Goal: Find contact information: Find contact information

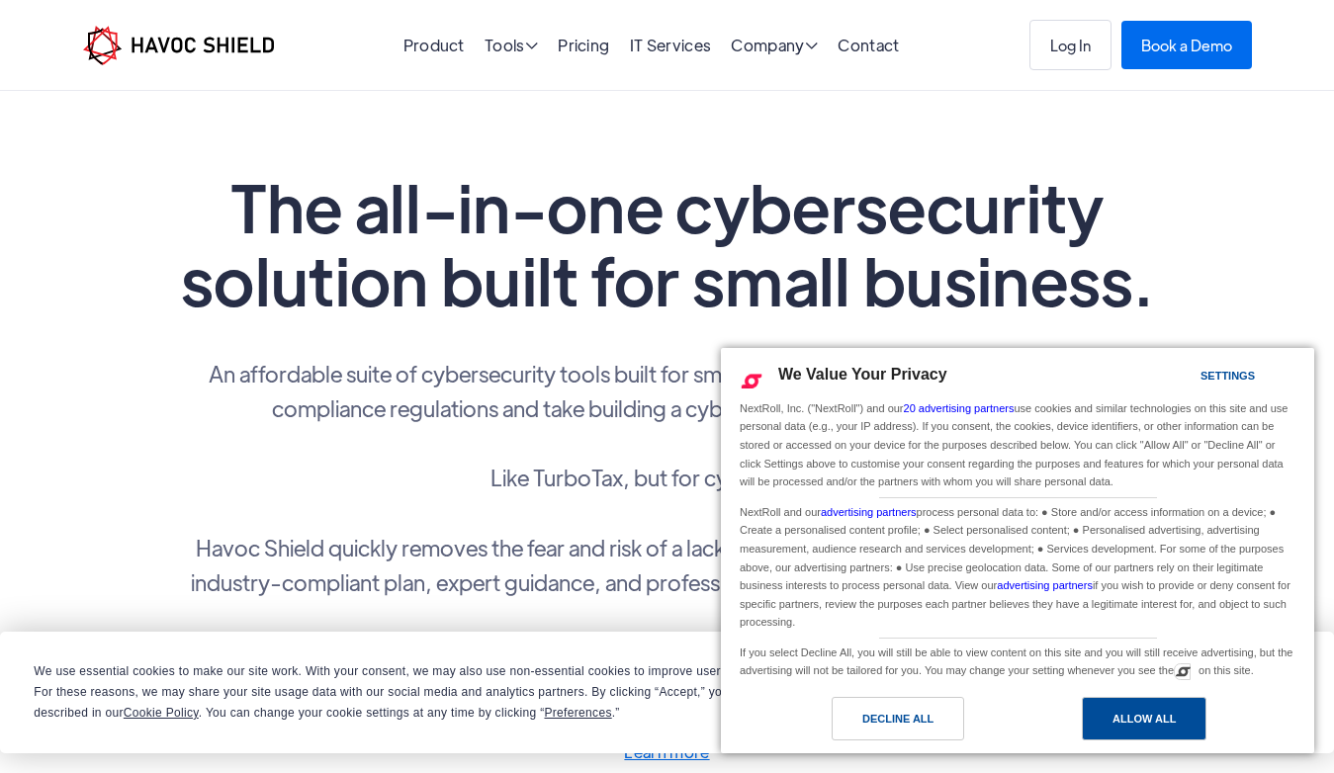
click at [1116, 720] on div "Allow All" at bounding box center [1143, 719] width 63 height 22
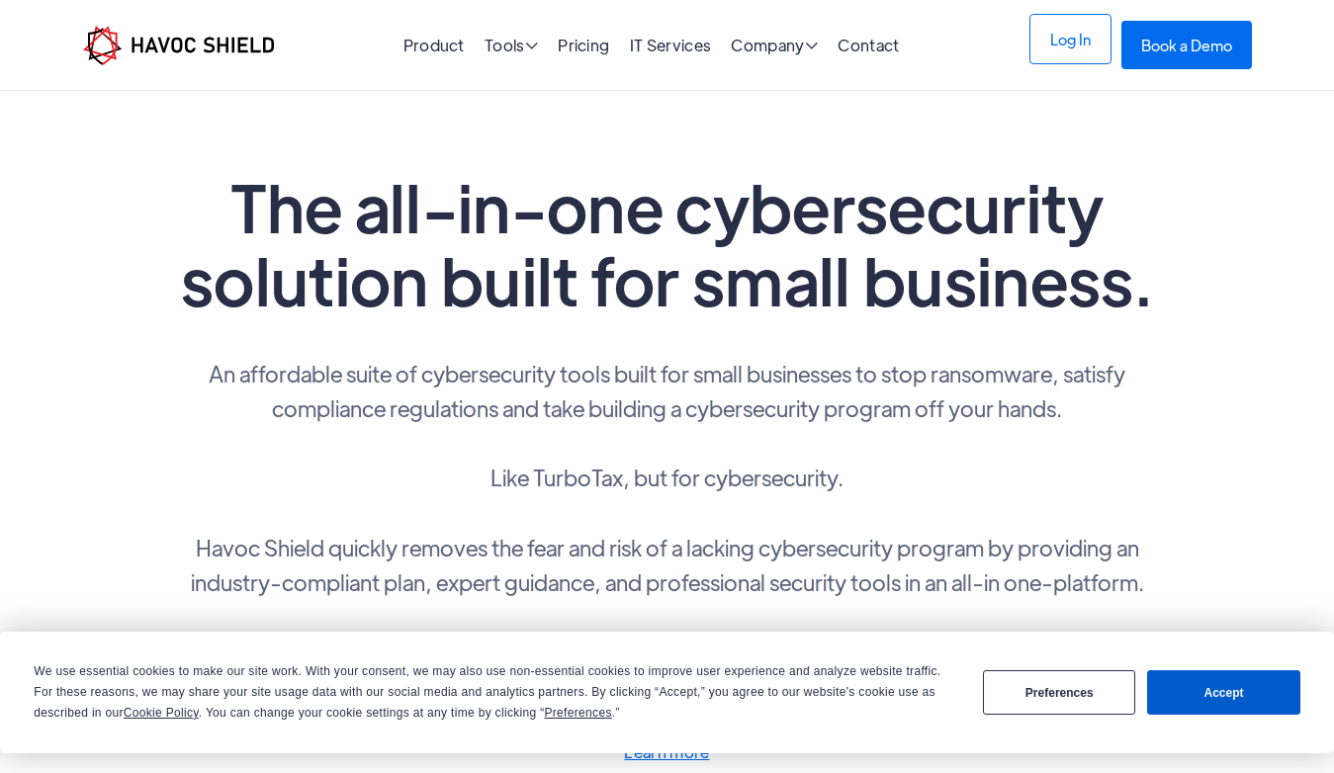
click at [1057, 45] on link "Log In" at bounding box center [1070, 39] width 82 height 50
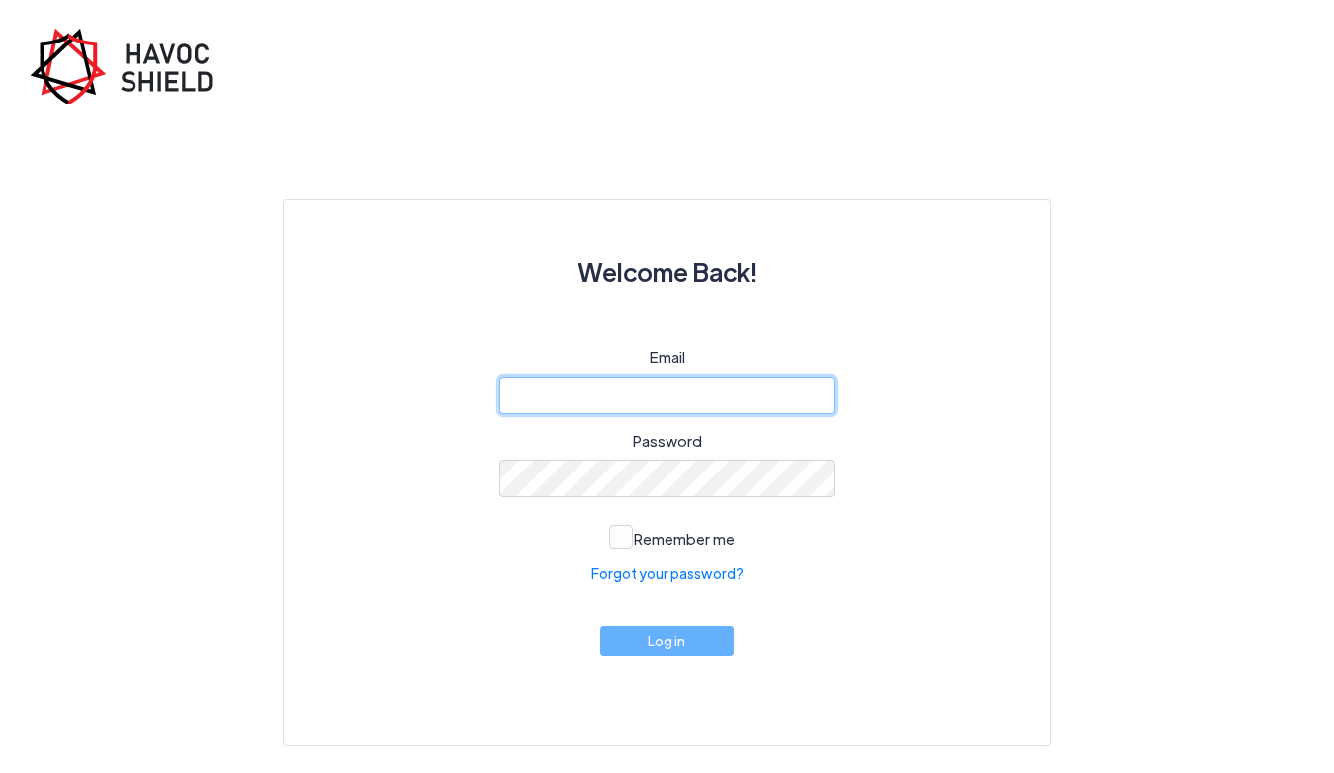
type input "chad.losschumacher@cleandns.email"
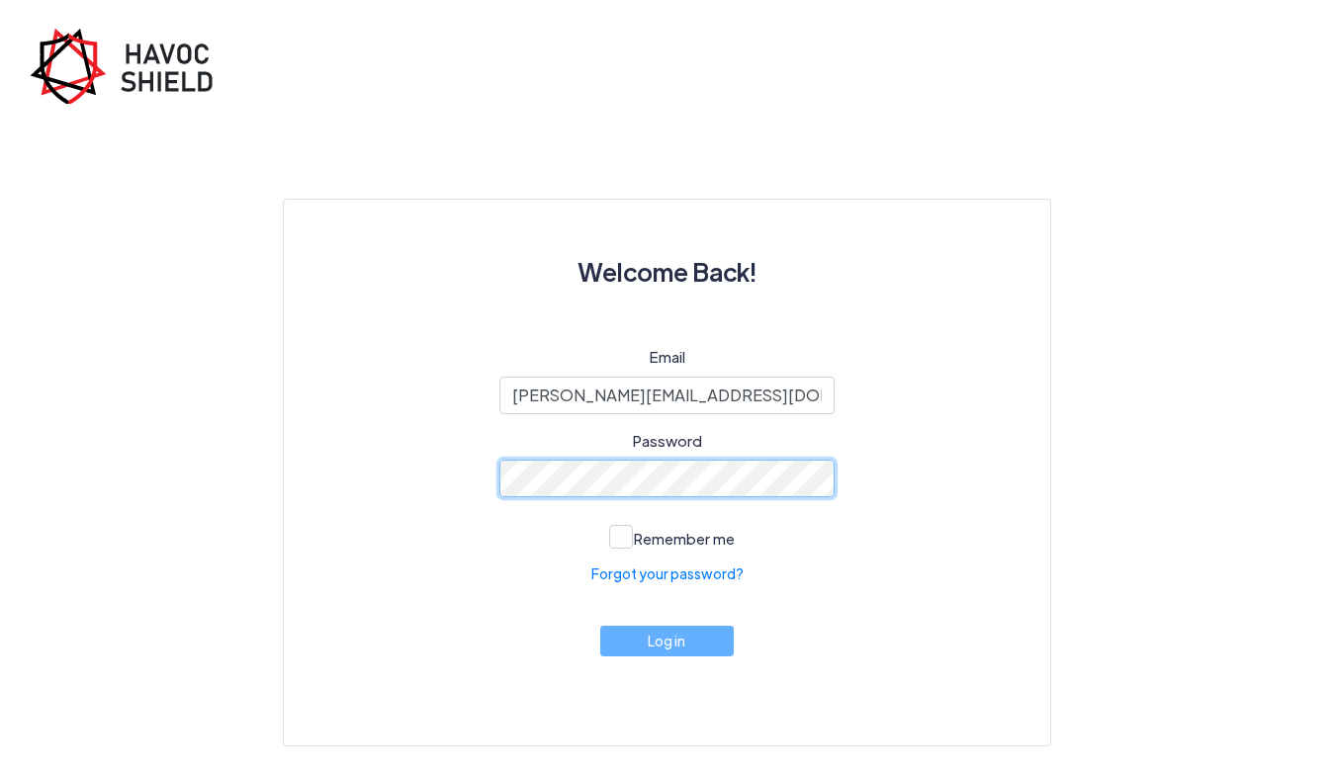
click at [666, 640] on button "Log in" at bounding box center [667, 641] width 134 height 31
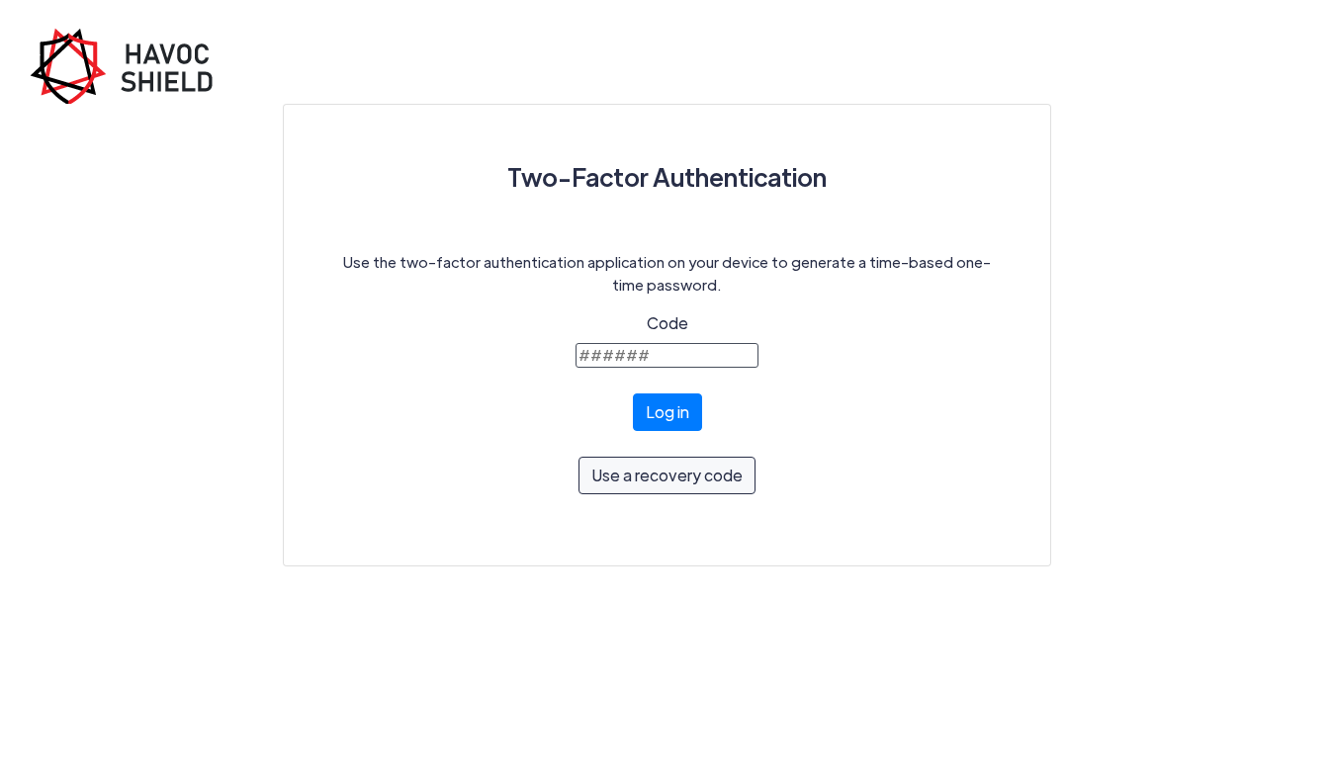
click at [166, 70] on img at bounding box center [129, 66] width 198 height 76
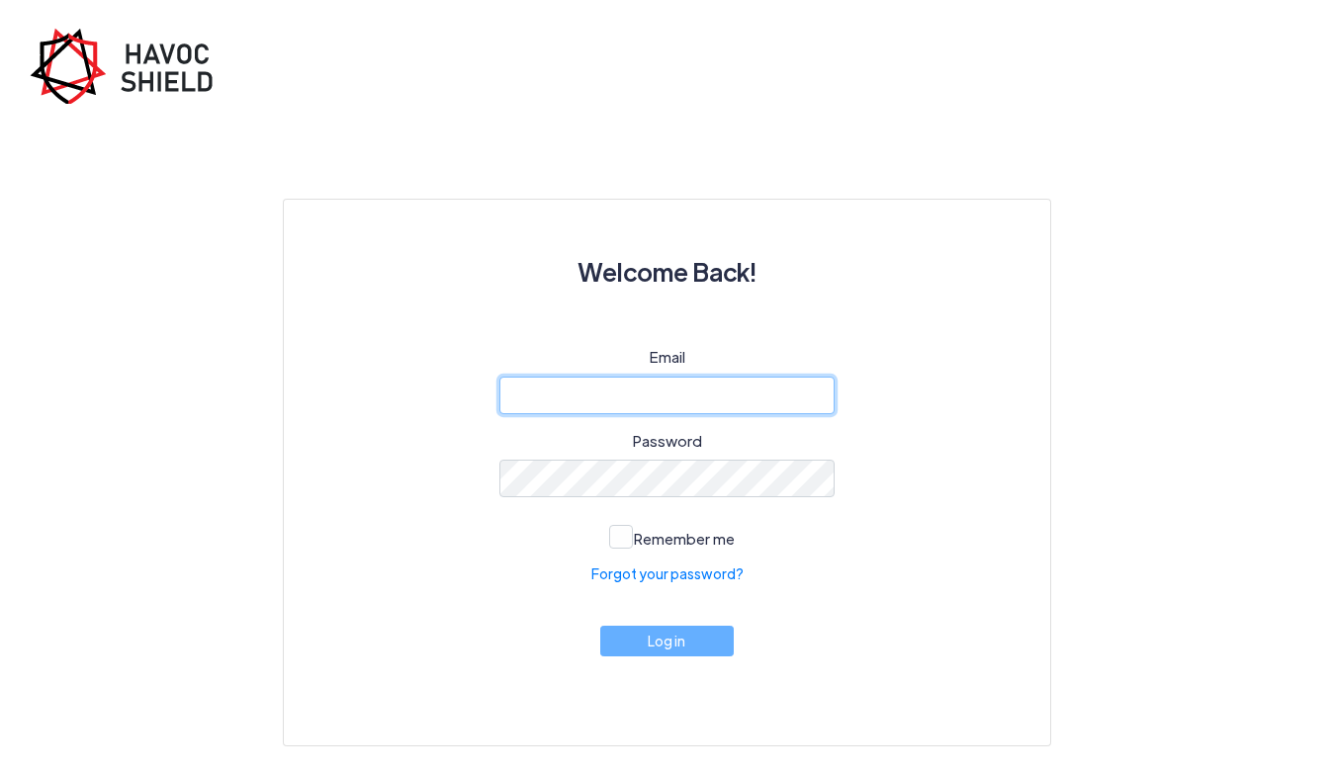
type input "chad.losschumacher@cleandns.email"
click at [518, 396] on input "chad.losschumacher@cleandns.email" at bounding box center [667, 396] width 336 height 38
drag, startPoint x: 518, startPoint y: 396, endPoint x: 762, endPoint y: 392, distance: 244.2
click at [762, 392] on input "chad.losschumacher@cleandns.email" at bounding box center [667, 396] width 336 height 38
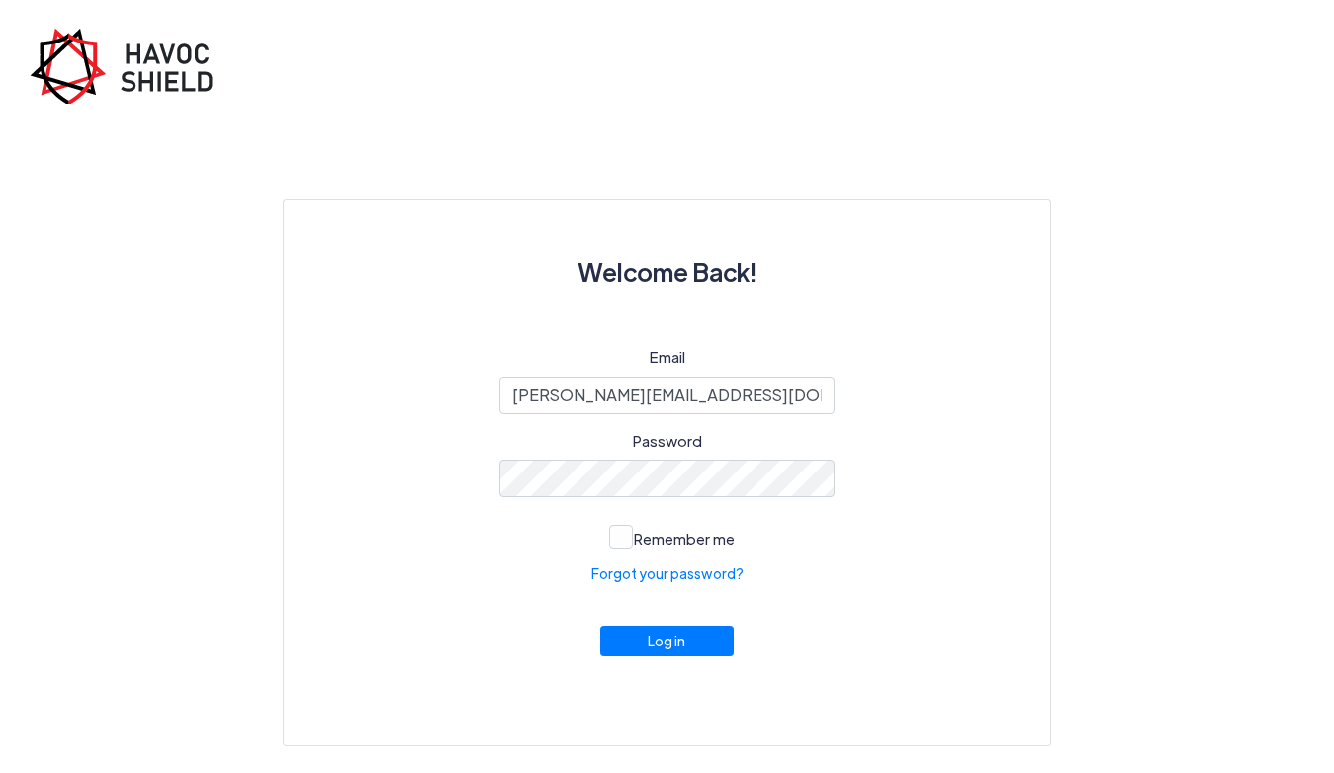
click at [111, 52] on img at bounding box center [129, 66] width 198 height 76
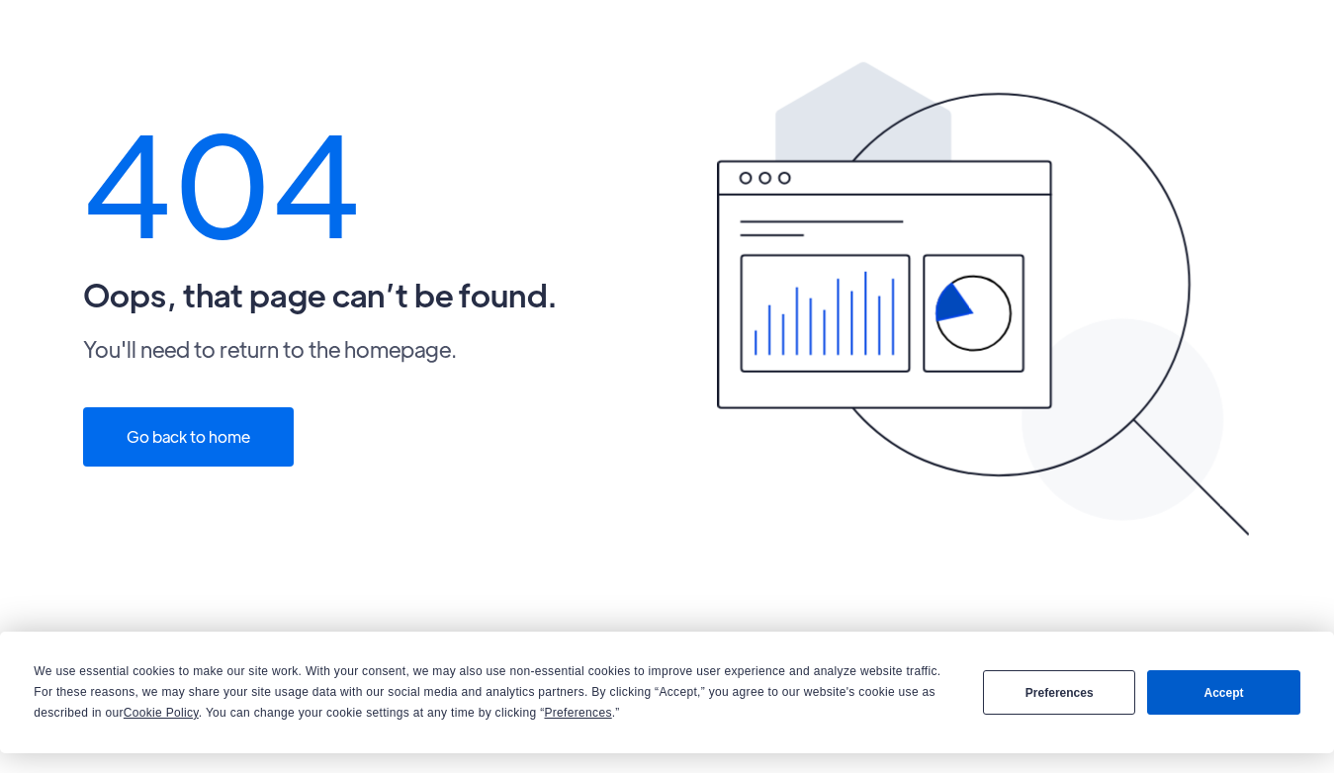
click at [216, 453] on link "Go back to home" at bounding box center [188, 436] width 211 height 59
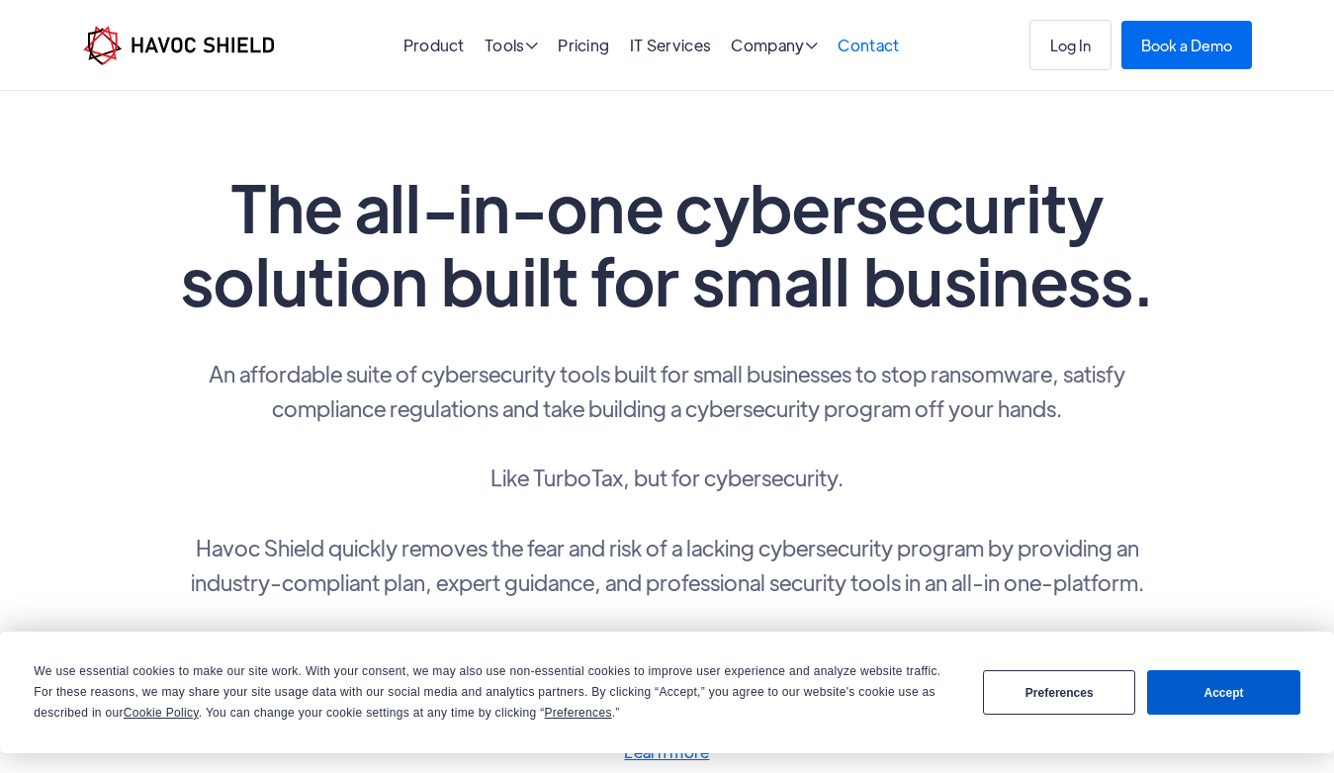
click at [876, 48] on link "Contact" at bounding box center [867, 45] width 61 height 21
